Goal: Task Accomplishment & Management: Manage account settings

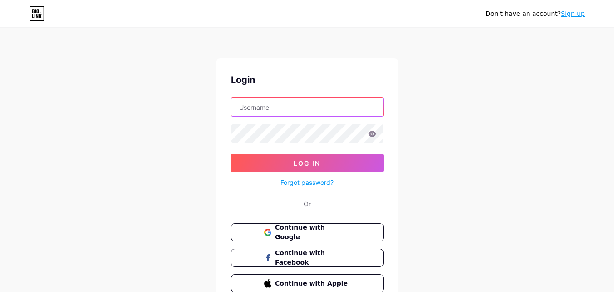
type input "[EMAIL_ADDRESS][DOMAIN_NAME]"
click at [375, 134] on icon at bounding box center [372, 134] width 8 height 6
click at [372, 134] on icon at bounding box center [372, 134] width 8 height 6
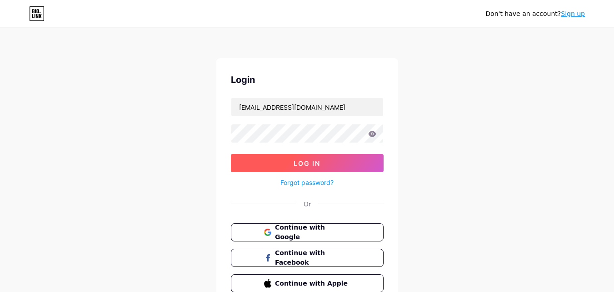
click at [327, 157] on button "Log In" at bounding box center [307, 163] width 153 height 18
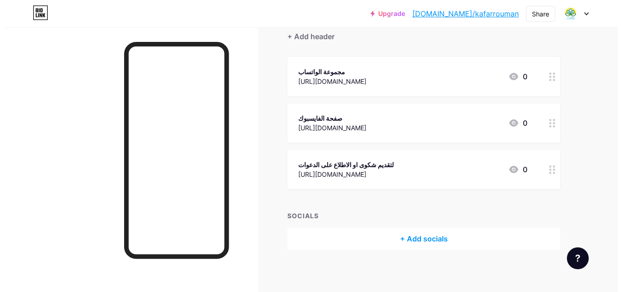
scroll to position [89, 0]
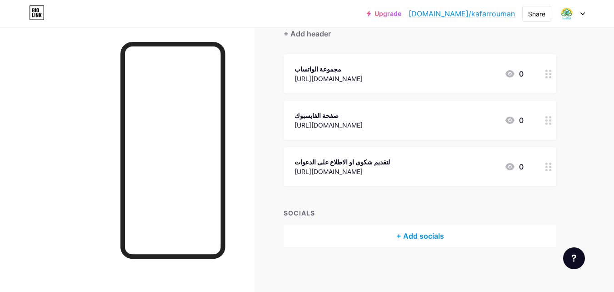
click at [547, 166] on circle at bounding box center [547, 167] width 2 height 2
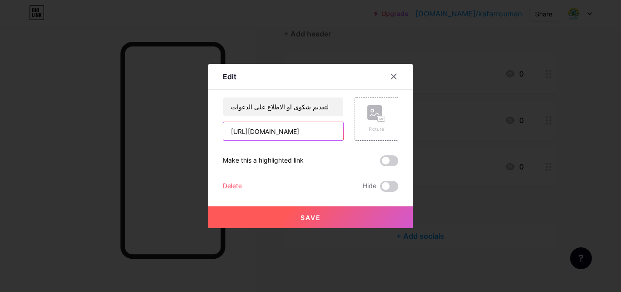
click at [324, 127] on input "[URL][DOMAIN_NAME]" at bounding box center [283, 131] width 120 height 18
paste input "ztmXb1PX725gnpFe"
type input "[URL][DOMAIN_NAME]"
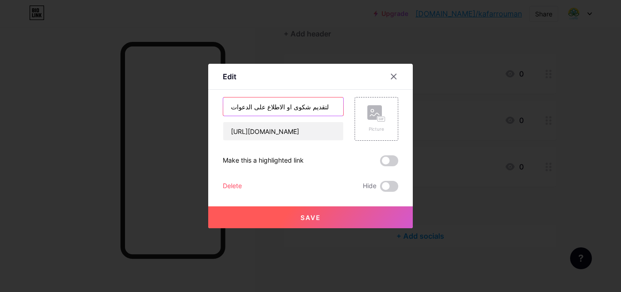
click at [324, 111] on input "لتقديم شكوى او الاطلاع على الدعوات" at bounding box center [283, 106] width 120 height 18
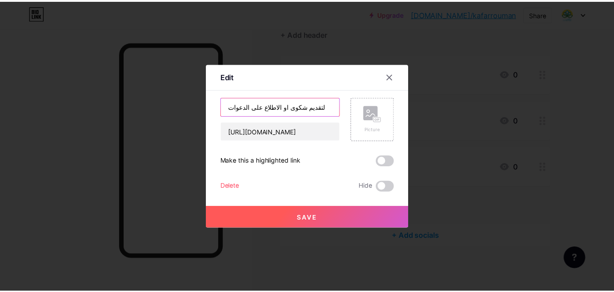
scroll to position [0, 0]
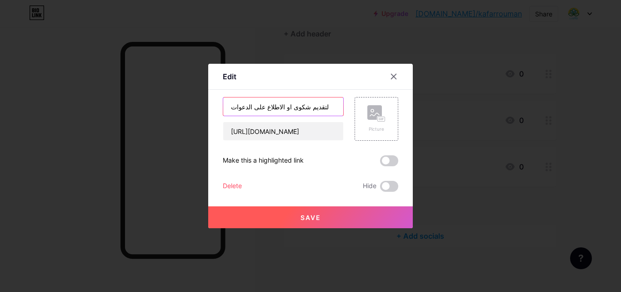
drag, startPoint x: 331, startPoint y: 108, endPoint x: 199, endPoint y: 106, distance: 131.5
click at [199, 106] on div "Edit Content YouTube Play YouTube video without leaving your page. ADD Vimeo Pl…" at bounding box center [310, 146] width 621 height 292
type input "g"
paste input "لاستبيان للمنازل التي"
type input "لاستبيان للمنازل التي تفرز النفايات في [GEOGRAPHIC_DATA]"
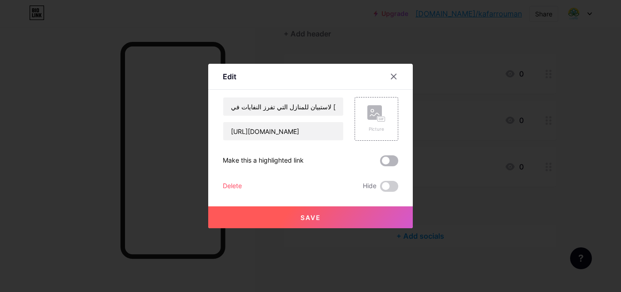
click at [391, 161] on span at bounding box center [389, 160] width 18 height 11
click at [380, 163] on input "checkbox" at bounding box center [380, 163] width 0 height 0
click at [317, 220] on span "Save" at bounding box center [311, 217] width 20 height 8
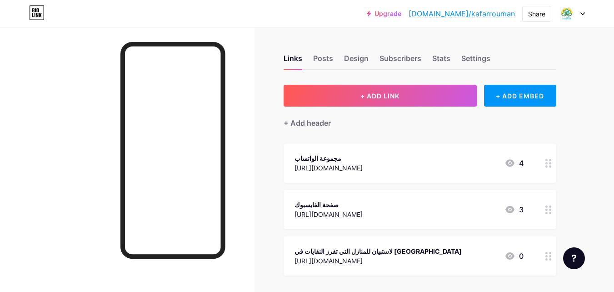
click at [584, 15] on icon at bounding box center [583, 13] width 5 height 3
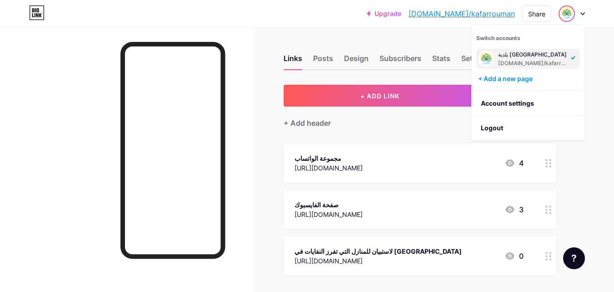
click at [605, 148] on div "Upgrade [DOMAIN_NAME]/kafarr... [DOMAIN_NAME]/kafarrouman Share Switch accounts…" at bounding box center [307, 190] width 614 height 381
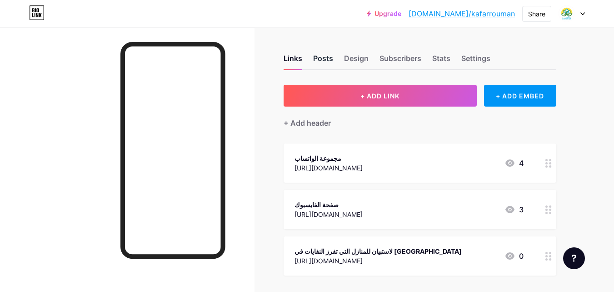
click at [317, 61] on div "Posts" at bounding box center [323, 61] width 20 height 16
click at [361, 56] on div "Design" at bounding box center [356, 61] width 25 height 16
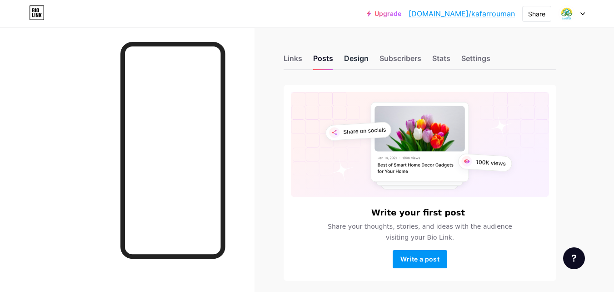
click at [365, 61] on div "Design" at bounding box center [356, 61] width 25 height 16
click at [410, 63] on div "Subscribers" at bounding box center [401, 61] width 42 height 16
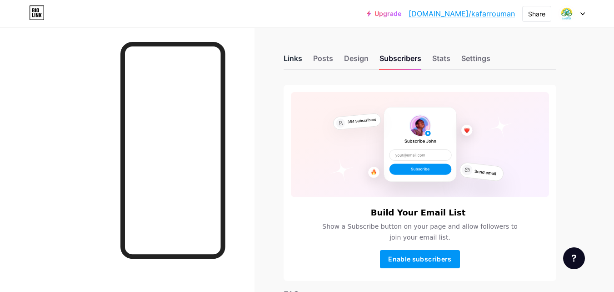
click at [296, 60] on div "Links" at bounding box center [293, 61] width 19 height 16
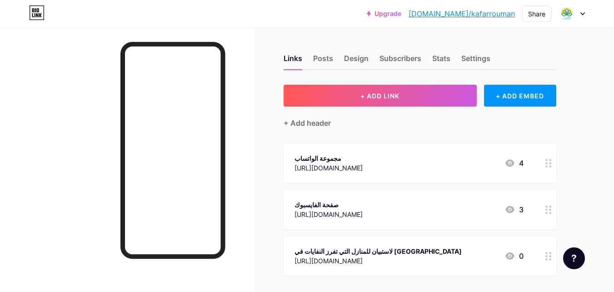
click at [547, 256] on circle at bounding box center [547, 256] width 2 height 2
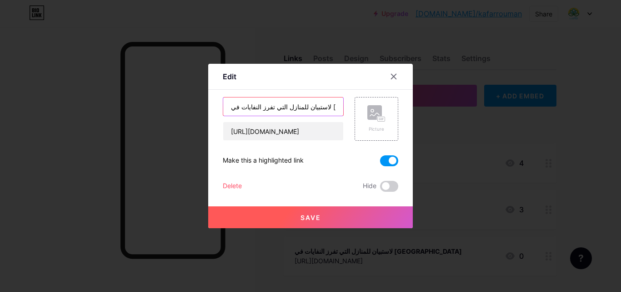
click at [325, 107] on input "لاستبيان للمنازل التي تفرز النفايات في [GEOGRAPHIC_DATA]" at bounding box center [283, 106] width 120 height 18
type input "استبيان للمنازل التي تفرز النفايات في [GEOGRAPHIC_DATA]"
click at [307, 213] on span "Save" at bounding box center [311, 217] width 20 height 8
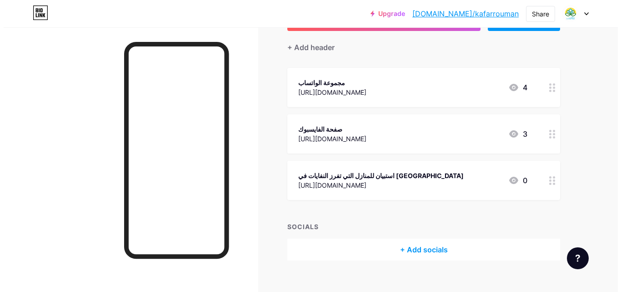
scroll to position [89, 0]
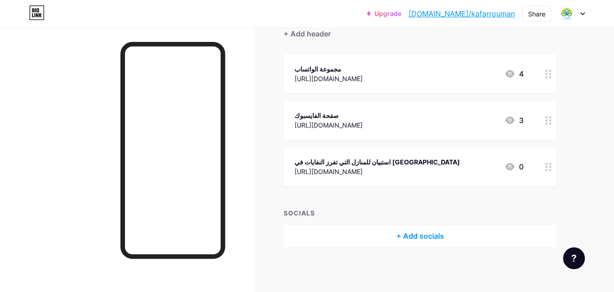
click at [551, 76] on circle at bounding box center [550, 77] width 2 height 2
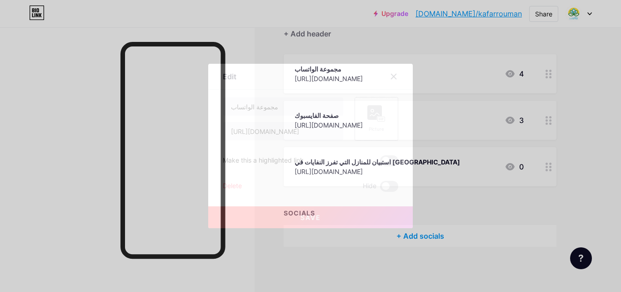
click at [378, 120] on rect at bounding box center [381, 119] width 7 height 5
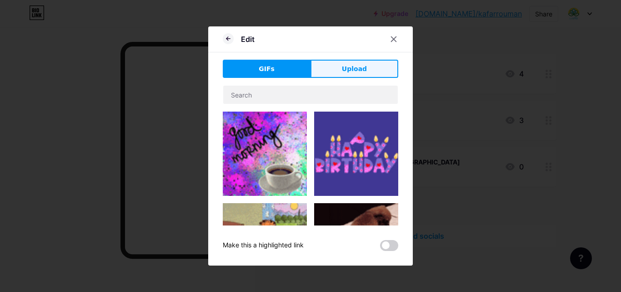
click at [353, 67] on span "Upload" at bounding box center [354, 69] width 25 height 10
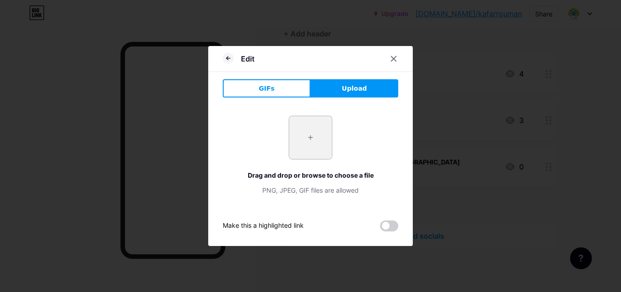
click at [310, 138] on input "file" at bounding box center [310, 137] width 43 height 43
click at [286, 84] on button "GIFs" at bounding box center [267, 88] width 88 height 18
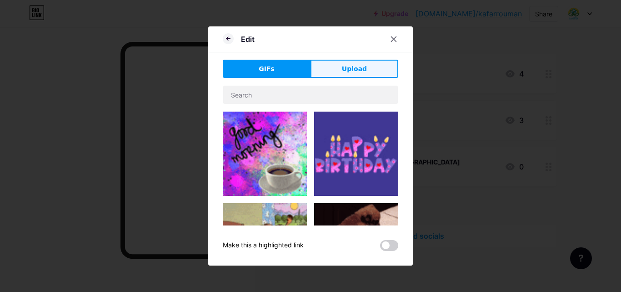
click at [352, 74] on button "Upload" at bounding box center [355, 69] width 88 height 18
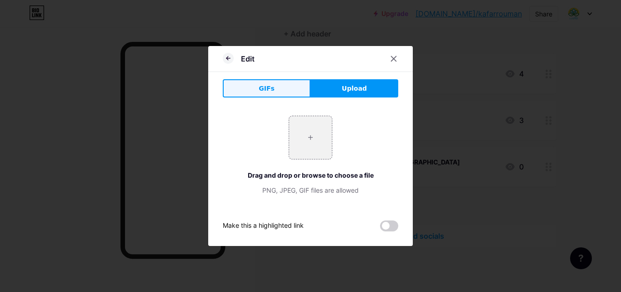
click at [278, 92] on button "GIFs" at bounding box center [267, 88] width 88 height 18
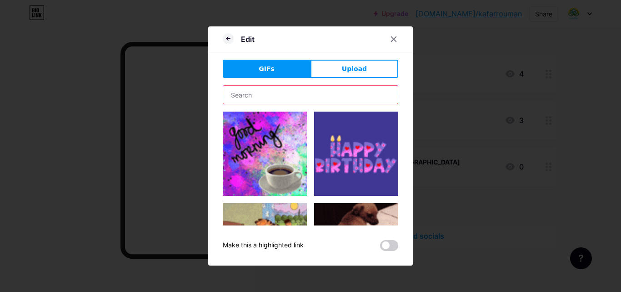
click at [273, 93] on input "text" at bounding box center [310, 94] width 175 height 18
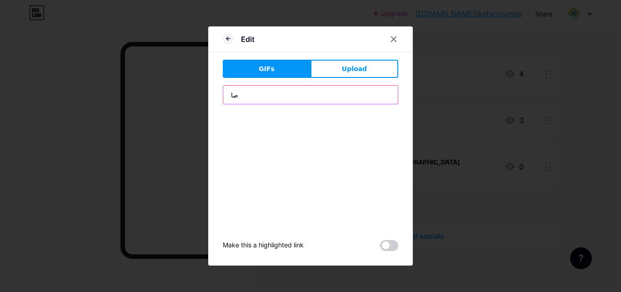
type input "ص"
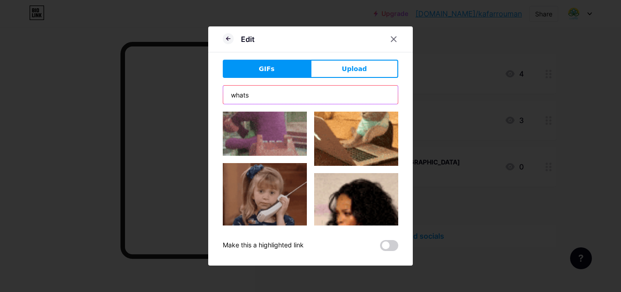
scroll to position [0, 0]
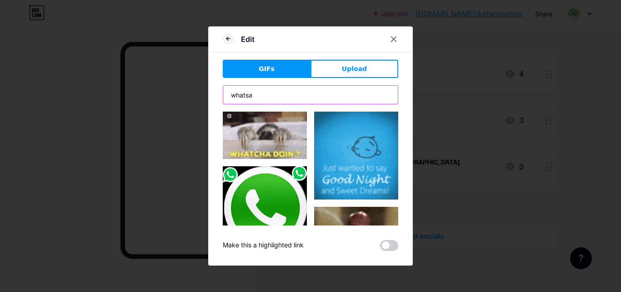
type input "whatsa"
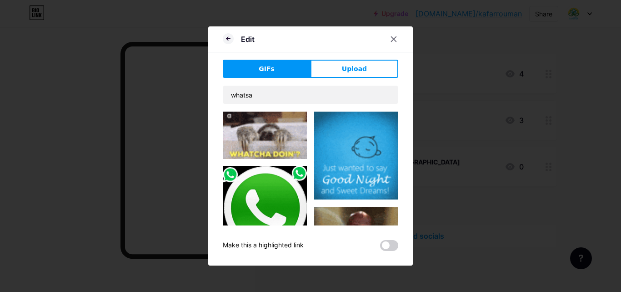
click at [275, 195] on img at bounding box center [265, 208] width 84 height 85
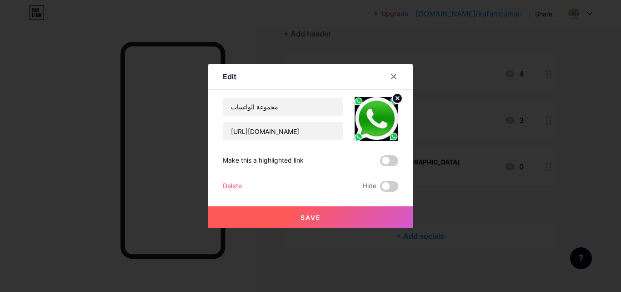
click at [397, 101] on circle at bounding box center [397, 98] width 10 height 10
click at [399, 77] on div at bounding box center [394, 76] width 16 height 16
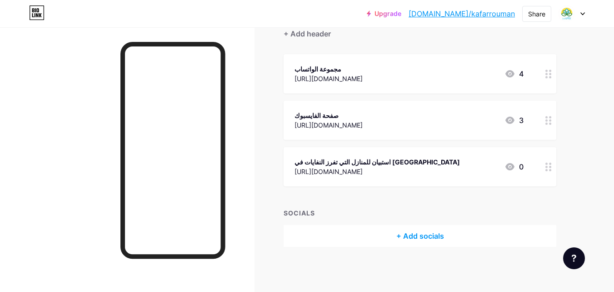
click at [547, 76] on circle at bounding box center [547, 77] width 2 height 2
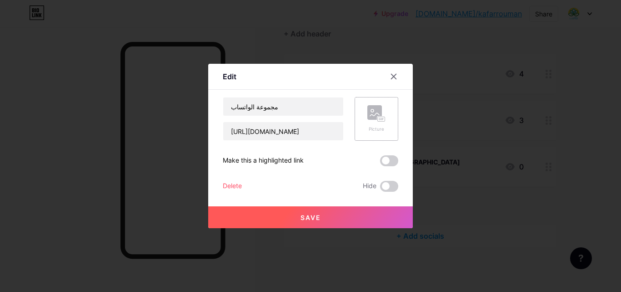
click at [375, 116] on rect at bounding box center [374, 112] width 15 height 15
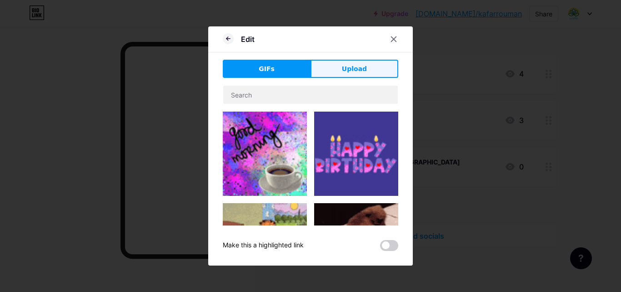
click at [331, 71] on button "Upload" at bounding box center [355, 69] width 88 height 18
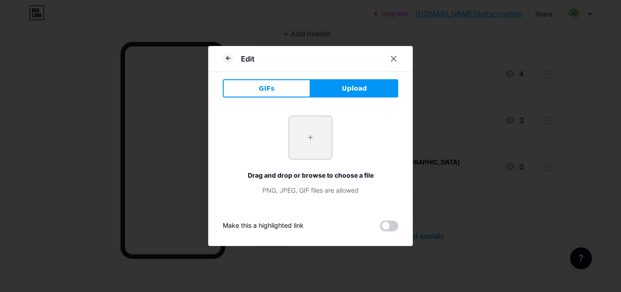
click at [312, 133] on input "file" at bounding box center [310, 137] width 43 height 43
type input "C:\fakepath\download.png"
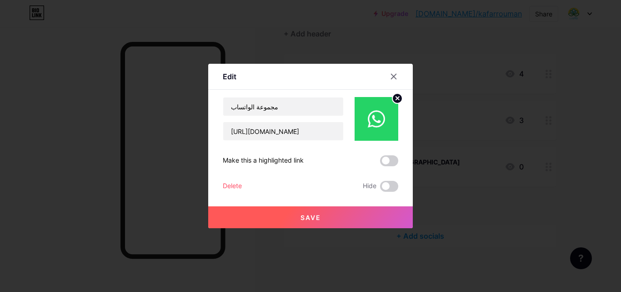
click at [317, 217] on span "Save" at bounding box center [311, 217] width 20 height 8
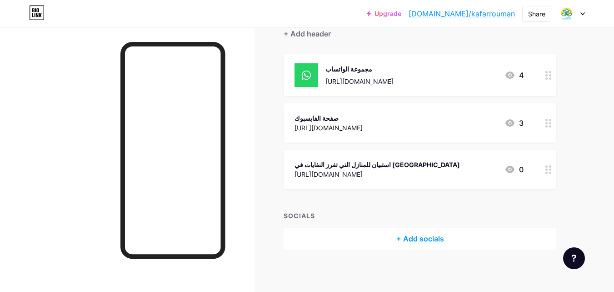
click at [551, 125] on circle at bounding box center [550, 126] width 2 height 2
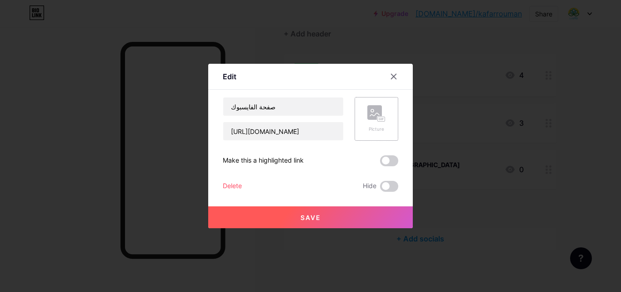
click at [390, 121] on div "Picture" at bounding box center [377, 119] width 44 height 44
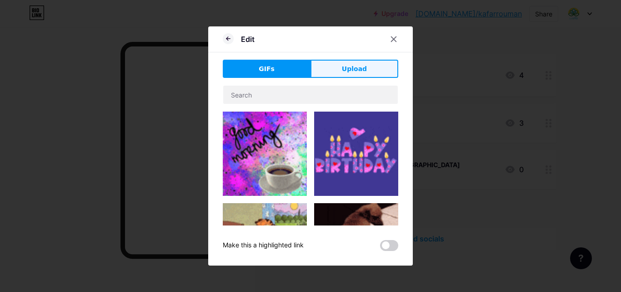
click at [352, 71] on span "Upload" at bounding box center [354, 69] width 25 height 10
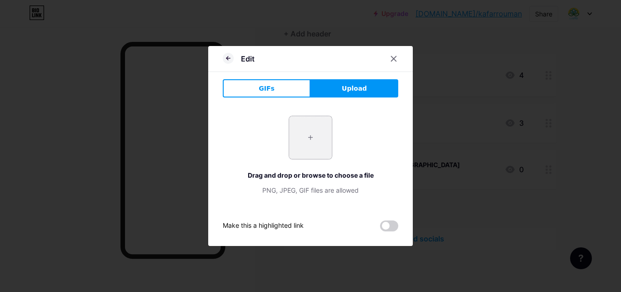
click at [314, 132] on input "file" at bounding box center [310, 137] width 43 height 43
type input "C:\fakepath\download.jpeg"
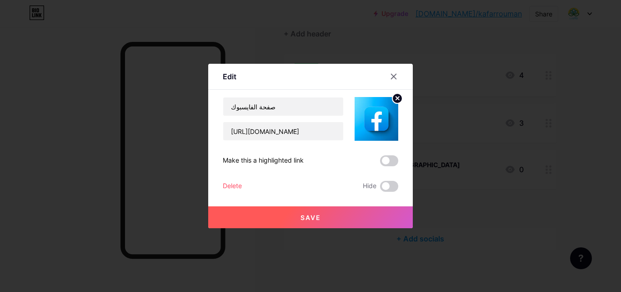
click at [321, 217] on span "Save" at bounding box center [311, 217] width 20 height 8
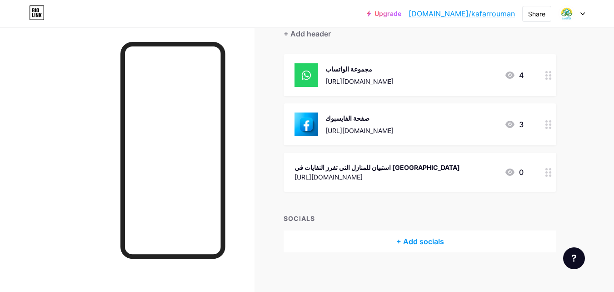
click at [550, 171] on icon at bounding box center [549, 172] width 6 height 9
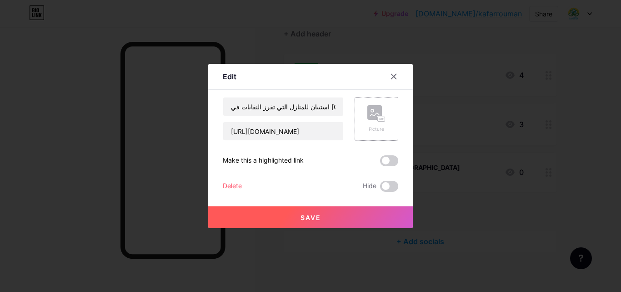
click at [375, 122] on div "Picture" at bounding box center [376, 118] width 18 height 27
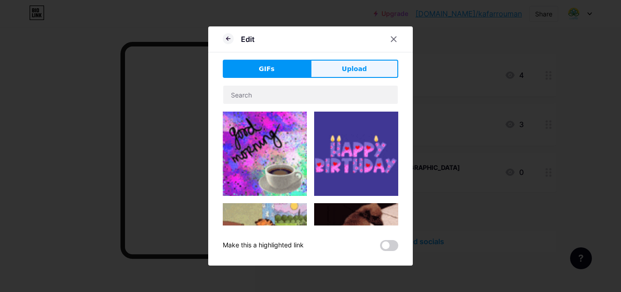
click at [354, 64] on span "Upload" at bounding box center [354, 69] width 25 height 10
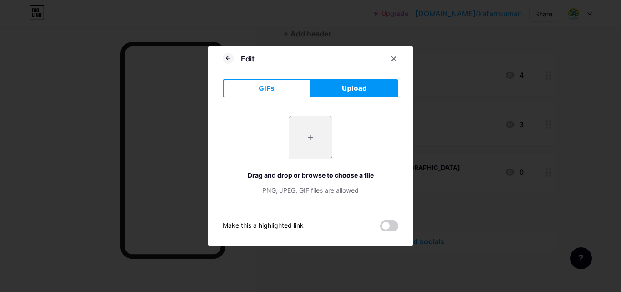
click at [312, 146] on input "file" at bounding box center [310, 137] width 43 height 43
type input "C:\fakepath\download (1).jpeg"
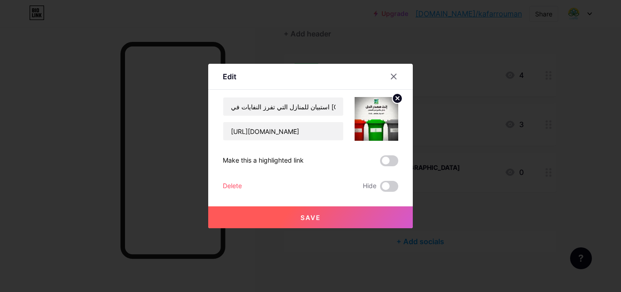
click at [311, 214] on span "Save" at bounding box center [311, 217] width 20 height 8
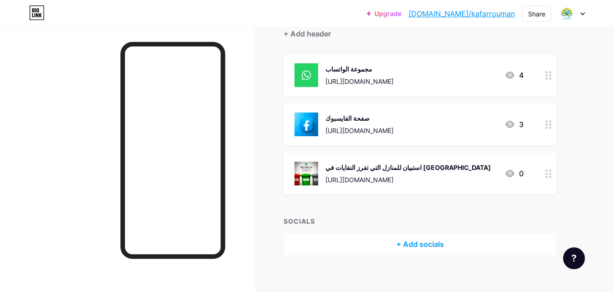
click at [550, 175] on icon at bounding box center [549, 173] width 6 height 9
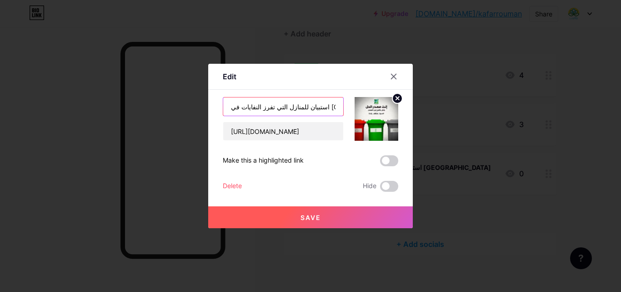
click at [281, 107] on input "استبيان للمنازل التي تفرز النفايات في [GEOGRAPHIC_DATA]" at bounding box center [283, 106] width 120 height 18
type input "استبيان للمنازل التي تفرز النفايات في [GEOGRAPHIC_DATA]"
click at [312, 209] on button "Save" at bounding box center [310, 217] width 205 height 22
